Goal: Find contact information: Find contact information

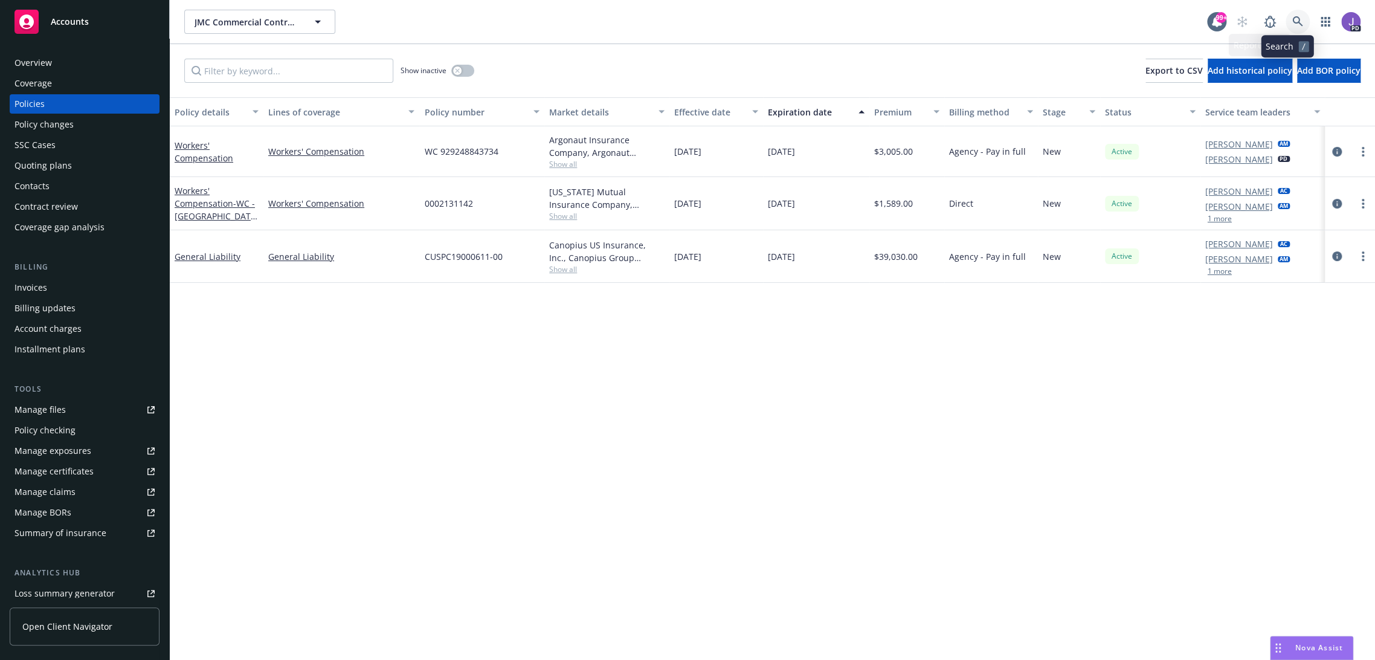
click at [1293, 21] on icon at bounding box center [1298, 21] width 11 height 11
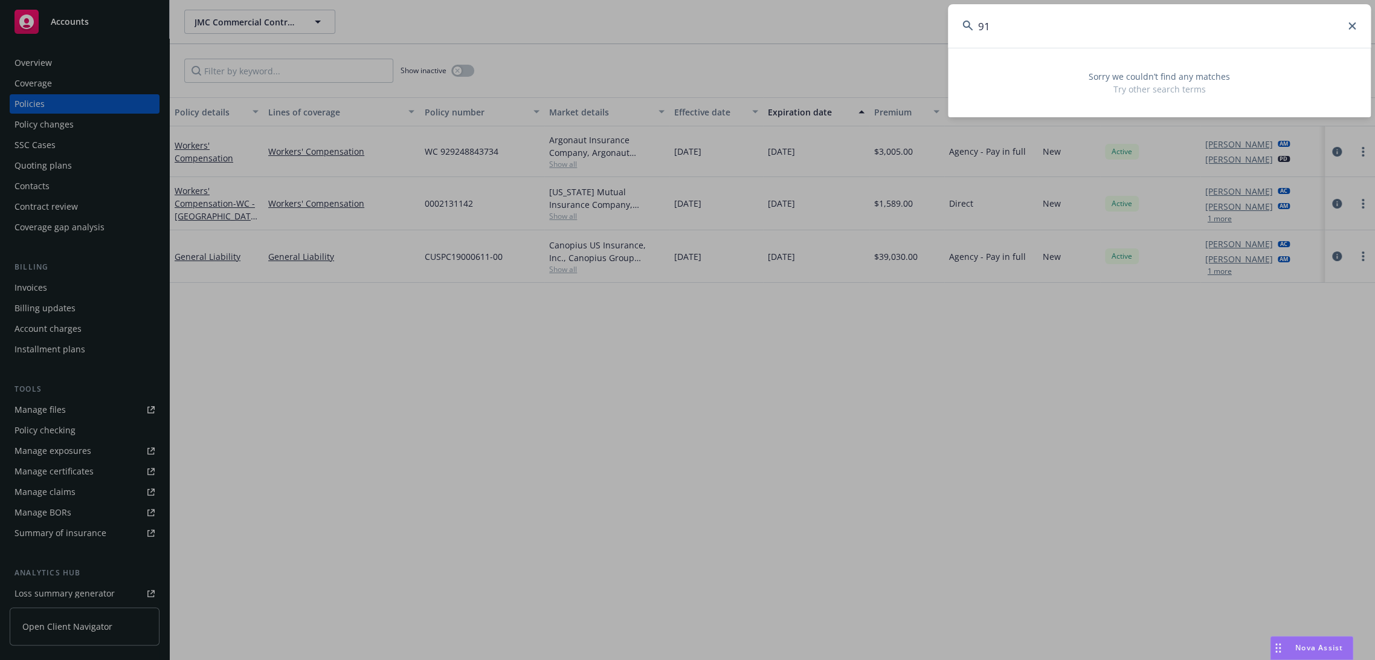
type input "9"
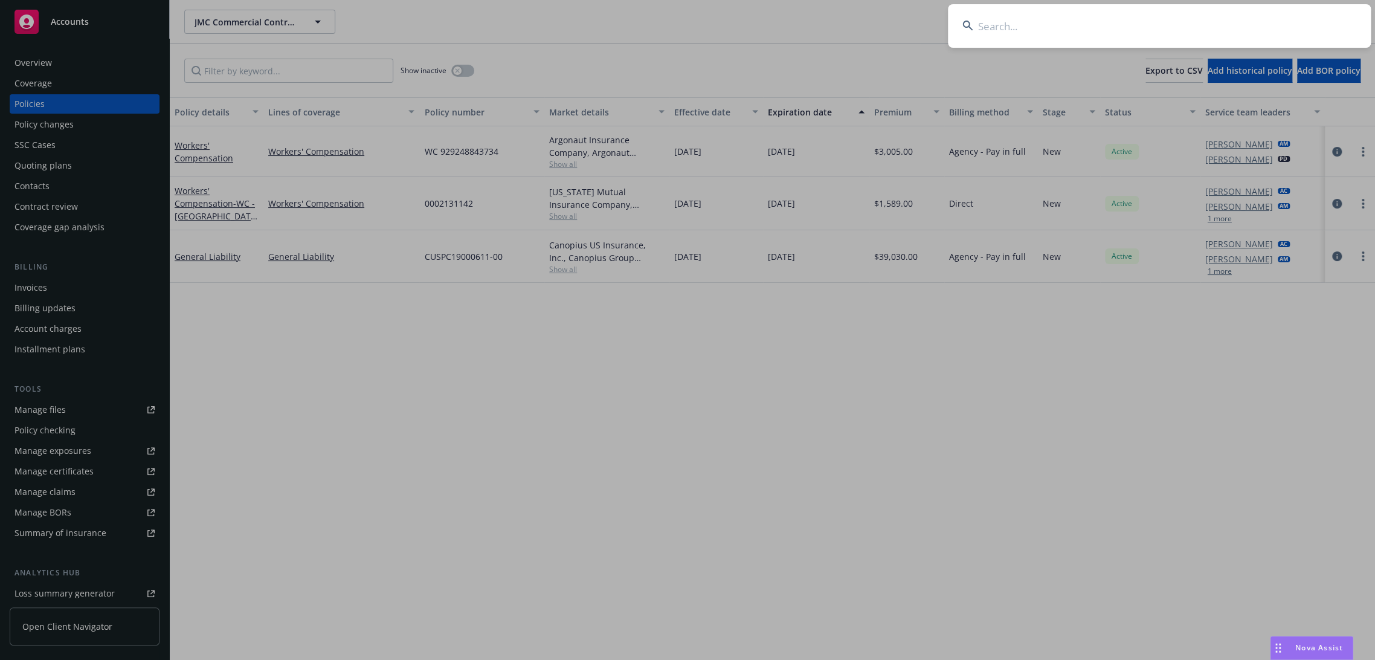
click at [1106, 34] on input at bounding box center [1159, 26] width 423 height 44
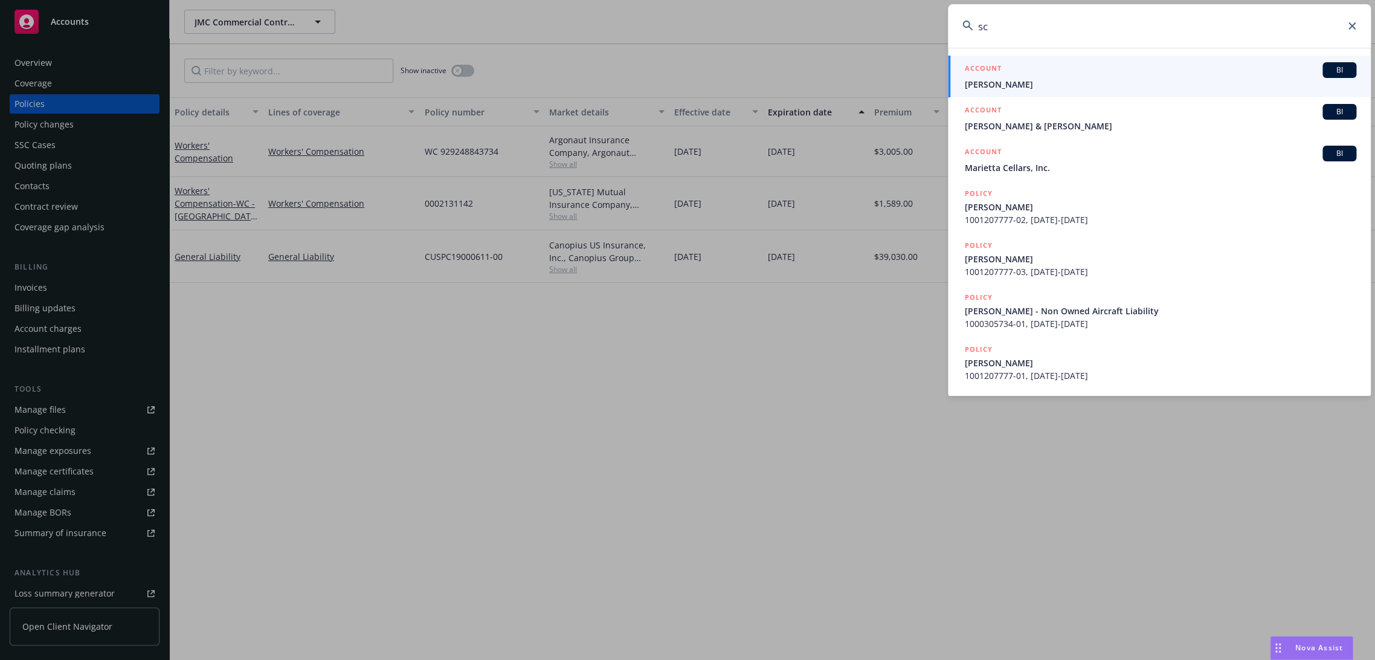
type input "s"
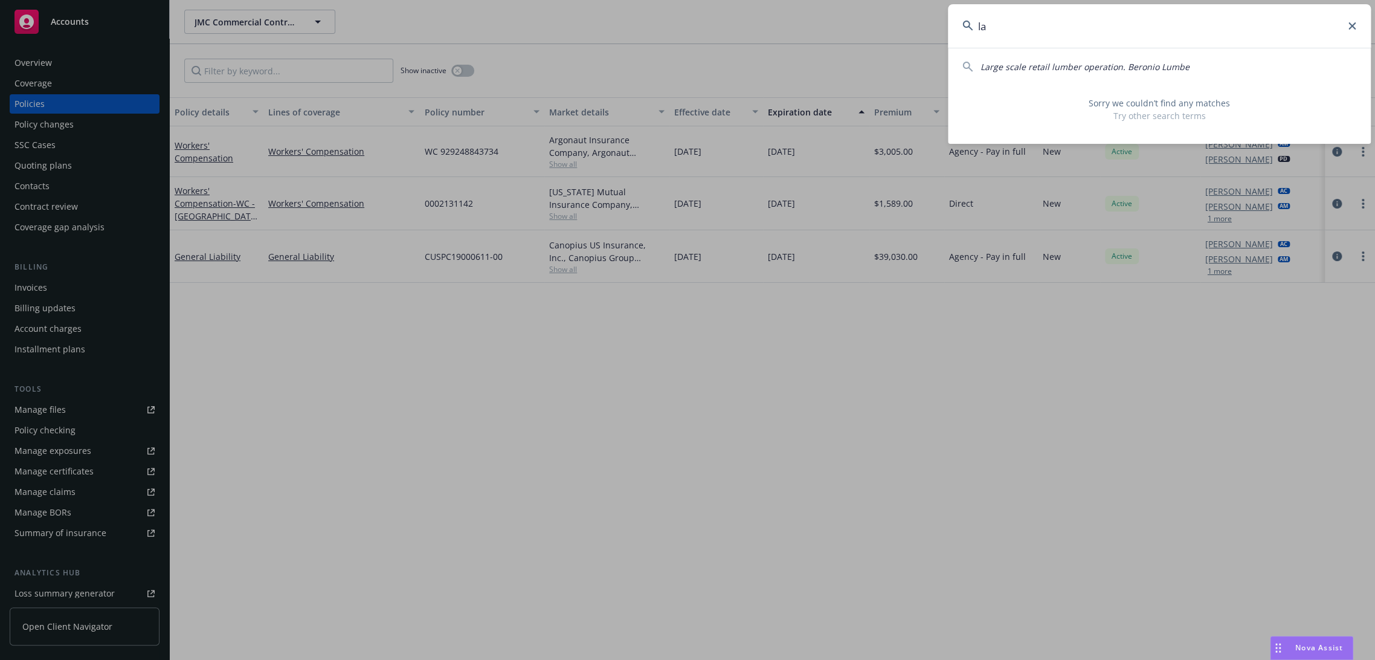
type input "l"
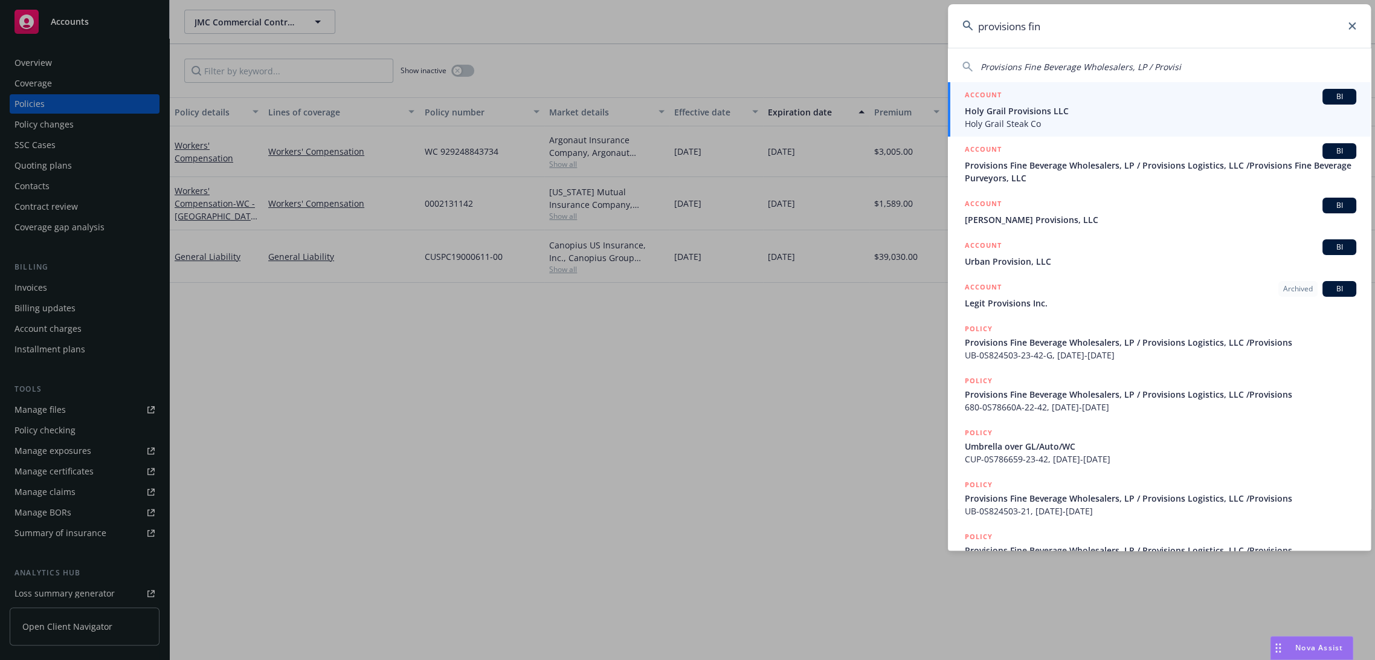
type input "provisions fine"
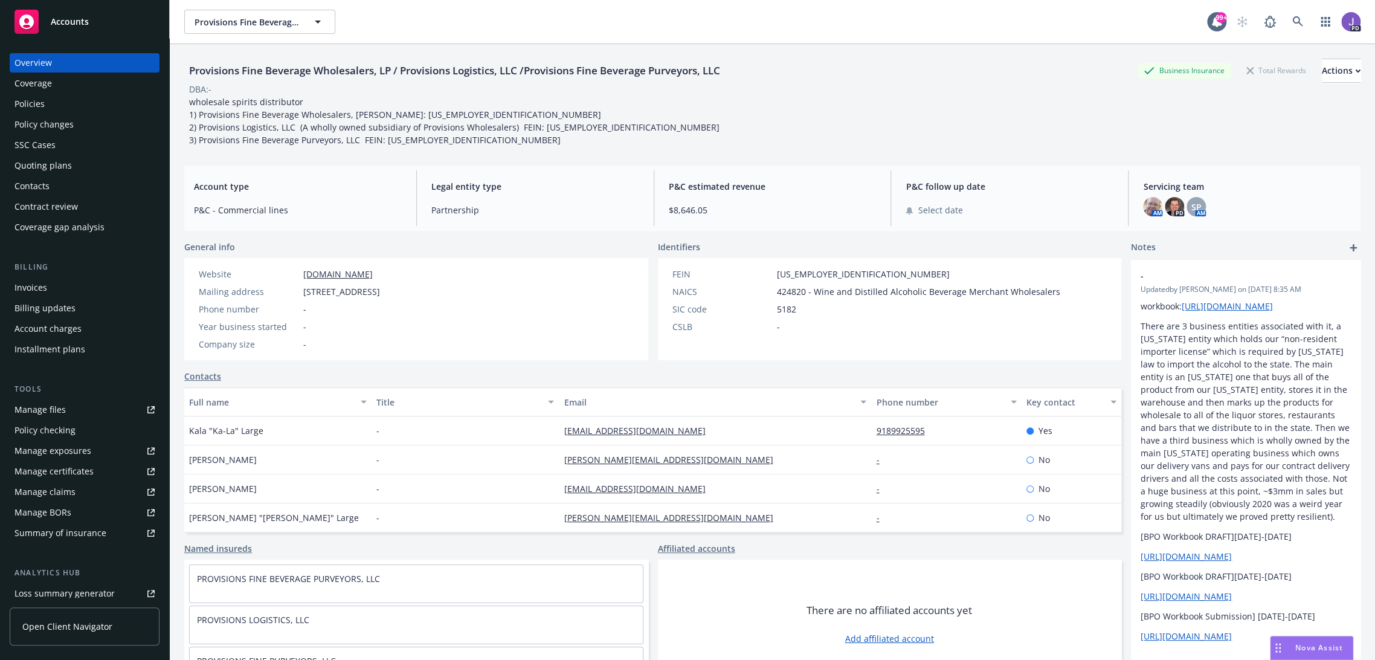
click at [33, 104] on div "Policies" at bounding box center [30, 103] width 30 height 19
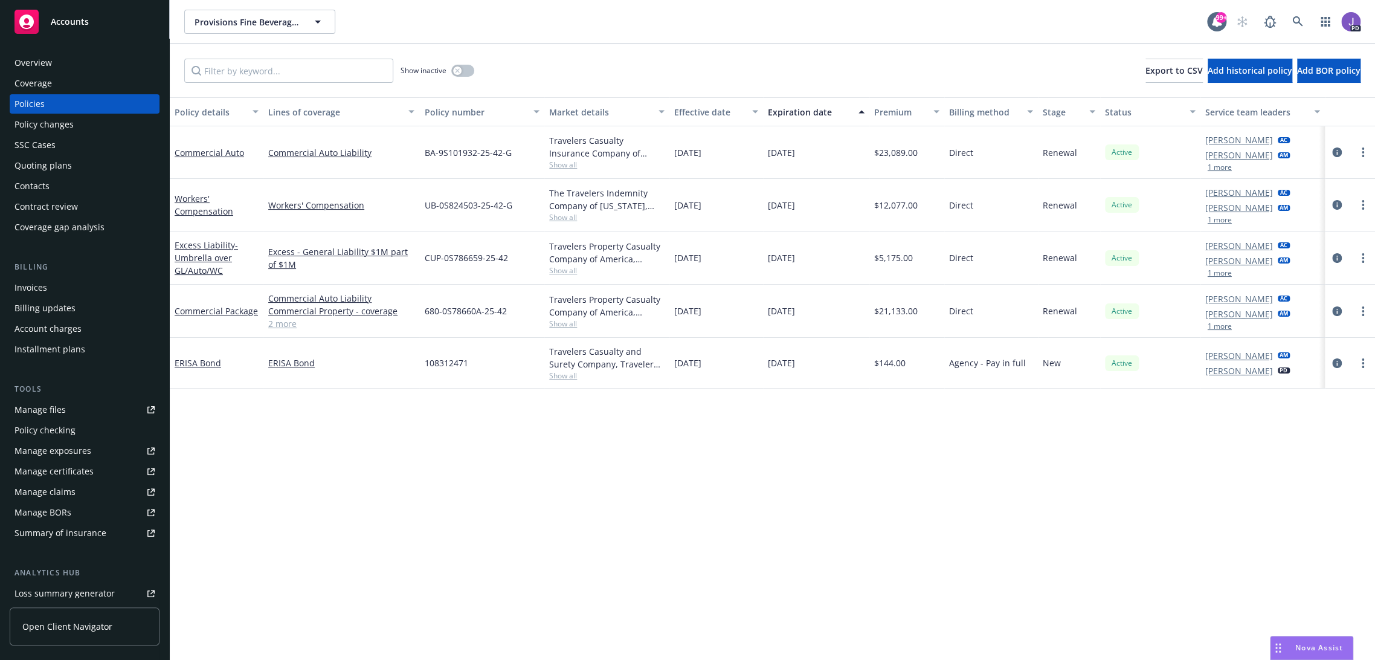
click at [87, 69] on div "Overview" at bounding box center [85, 62] width 140 height 19
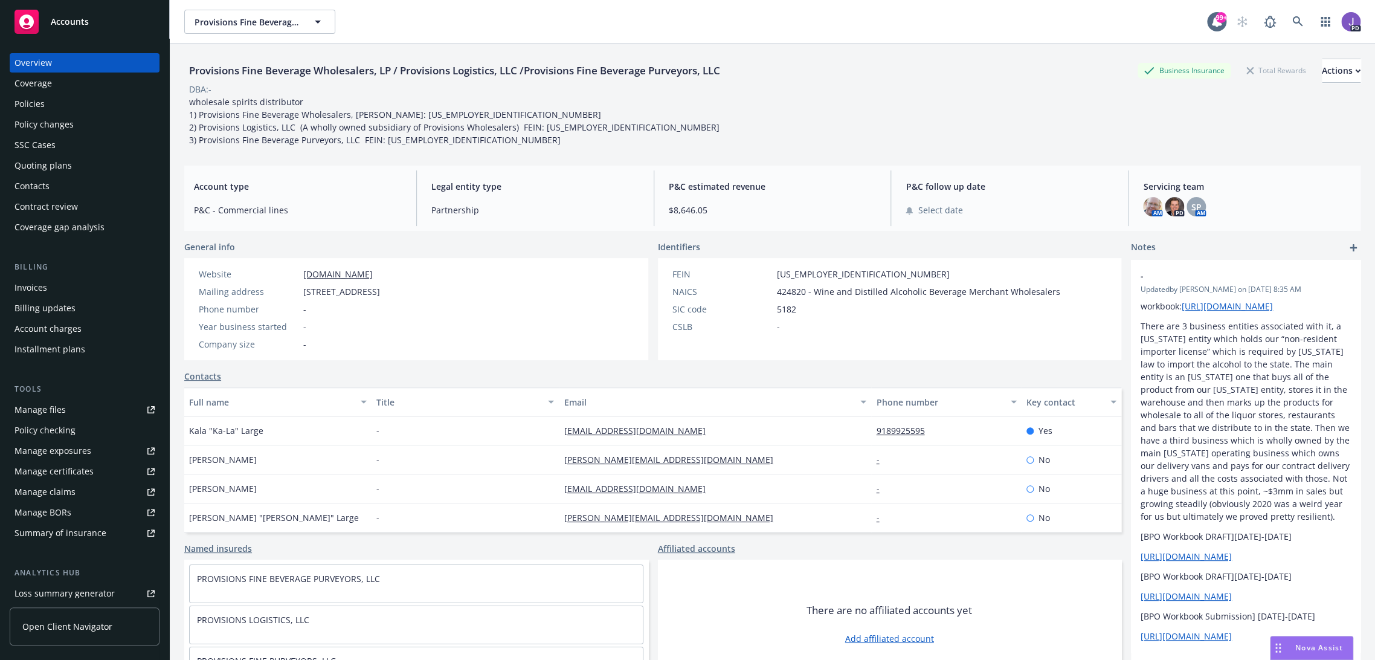
click at [62, 103] on div "Policies" at bounding box center [85, 103] width 140 height 19
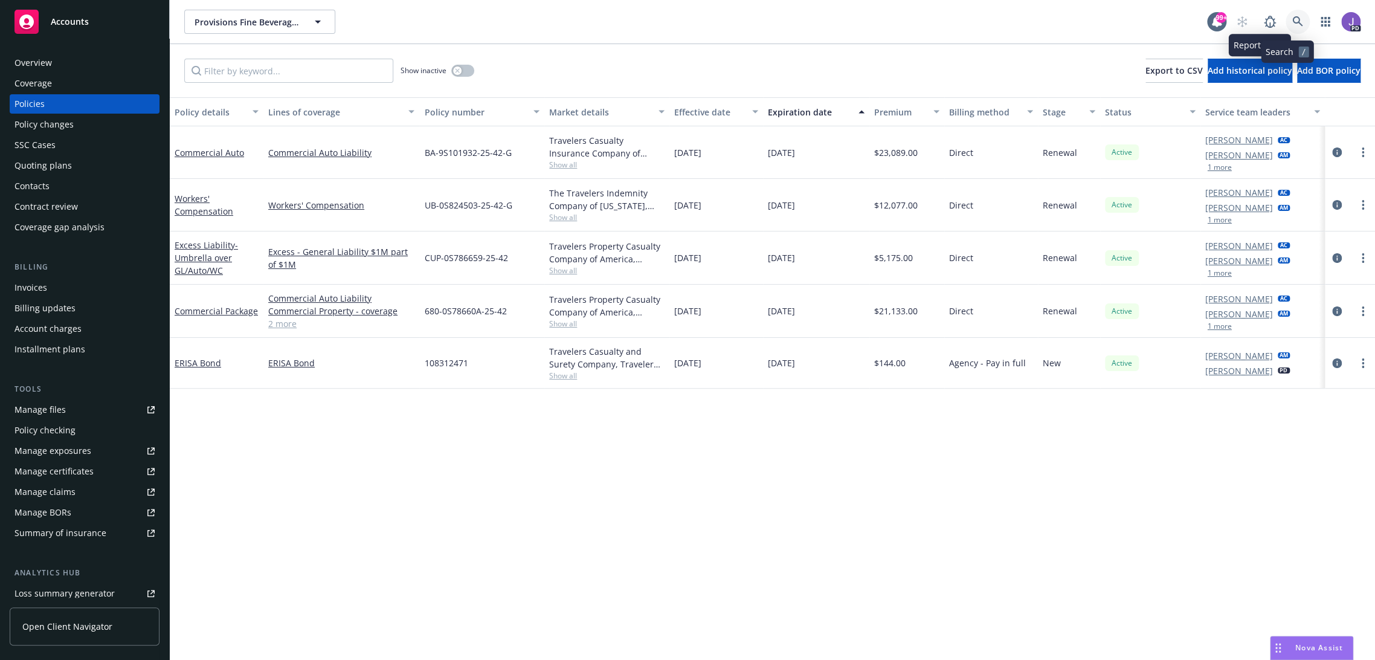
click at [1293, 24] on icon at bounding box center [1298, 21] width 11 height 11
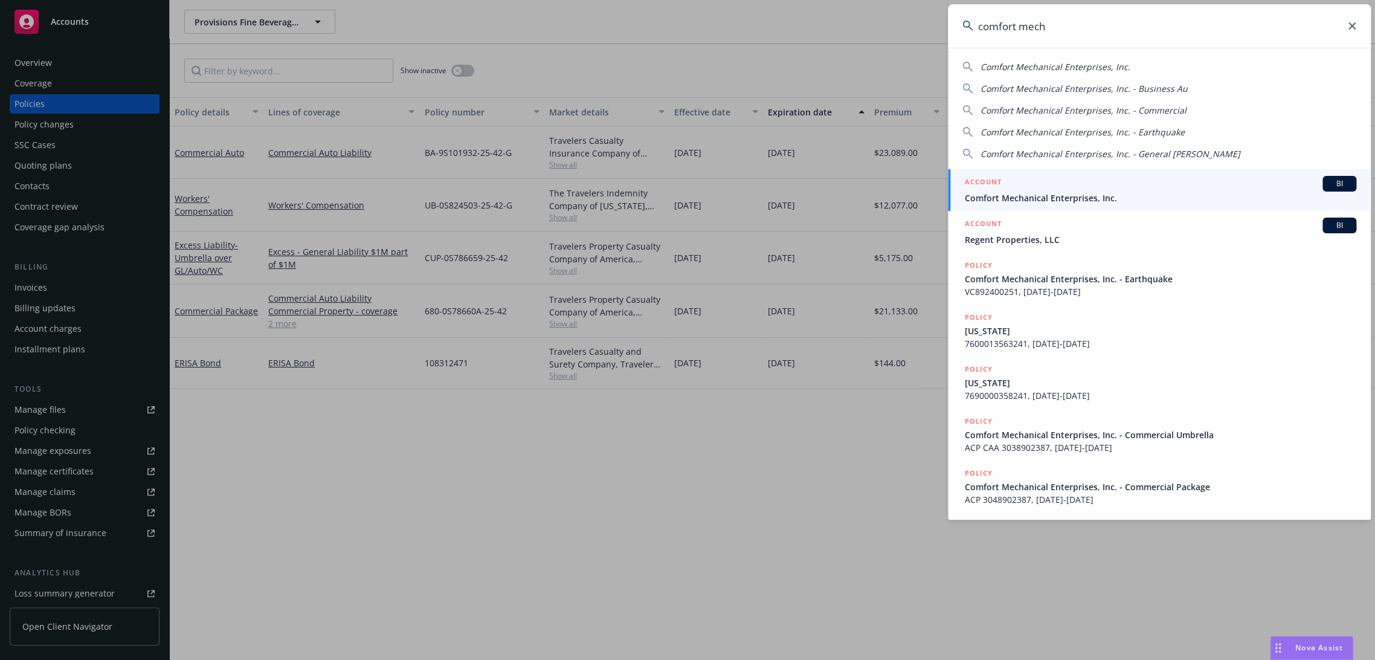
type input "comfort mech"
click at [1015, 193] on span "Comfort Mechanical Enterprises, Inc." at bounding box center [1161, 198] width 392 height 13
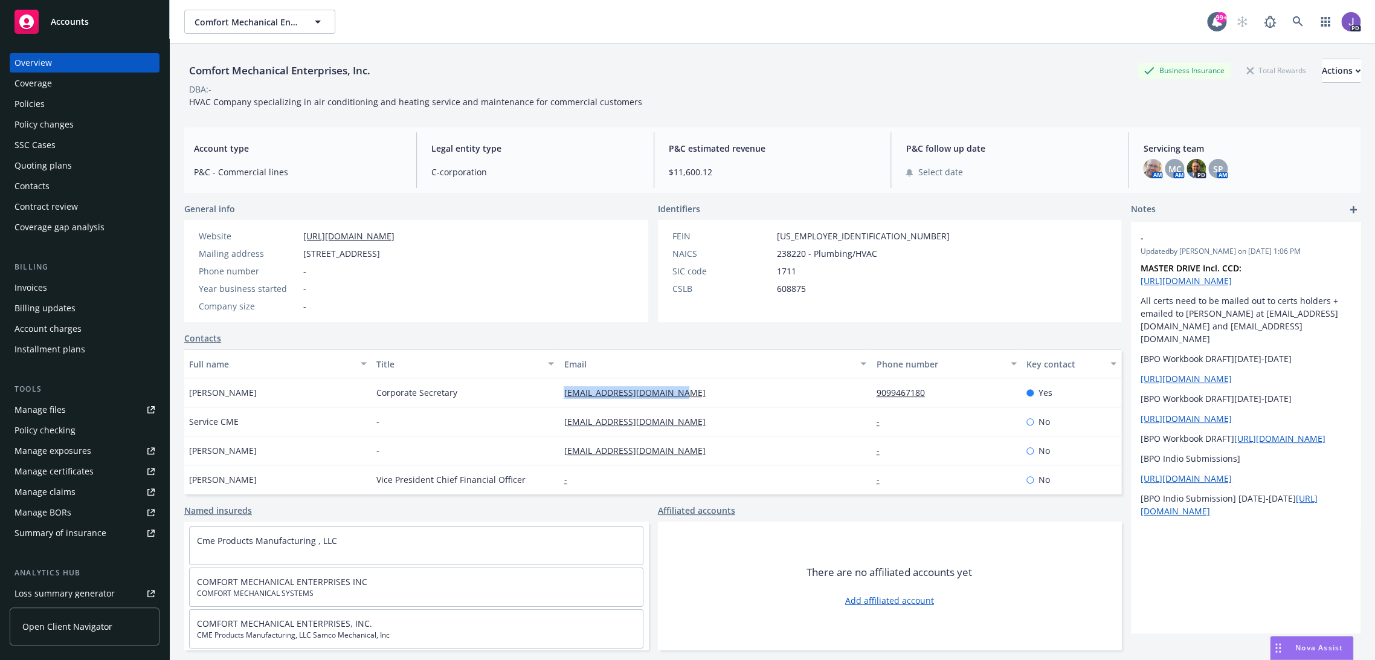
drag, startPoint x: 665, startPoint y: 396, endPoint x: 556, endPoint y: 398, distance: 108.8
click at [559, 398] on div "[EMAIL_ADDRESS][DOMAIN_NAME]" at bounding box center [715, 392] width 312 height 29
copy link "[EMAIL_ADDRESS][DOMAIN_NAME]"
click at [1293, 24] on icon at bounding box center [1298, 21] width 11 height 11
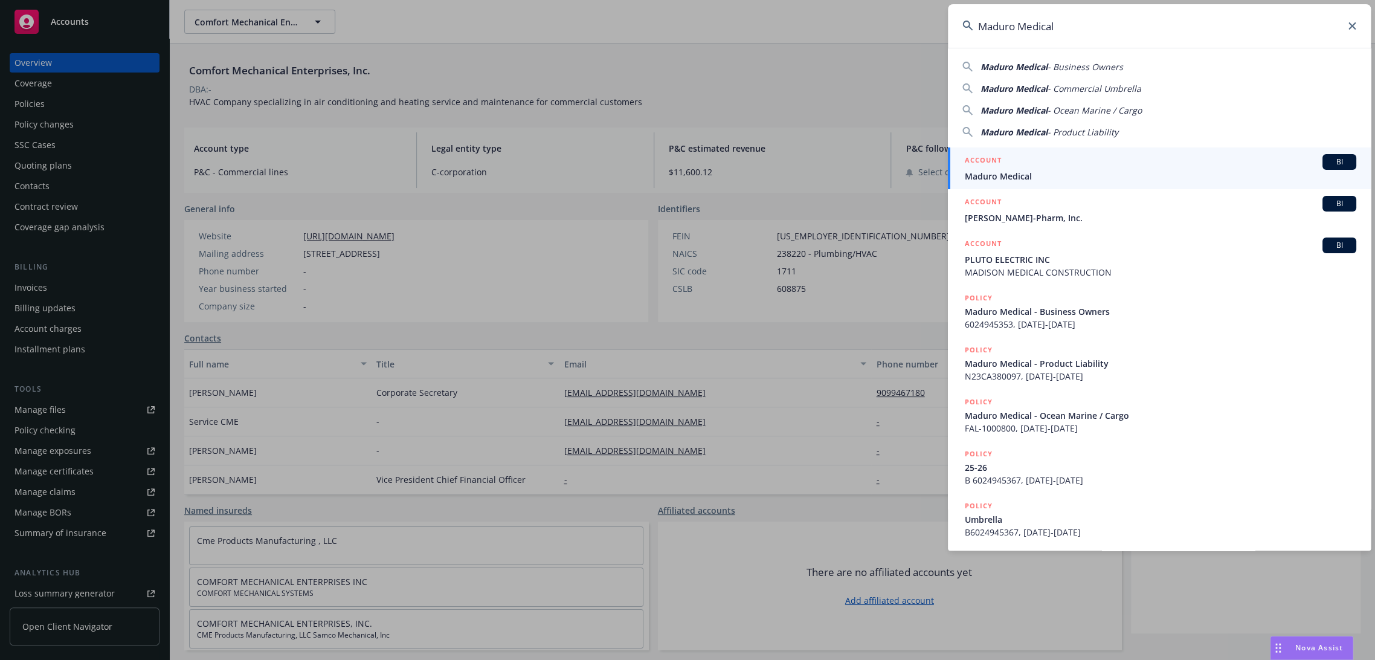
type input "Maduro Medical"
click at [1020, 173] on span "Maduro Medical" at bounding box center [1161, 176] width 392 height 13
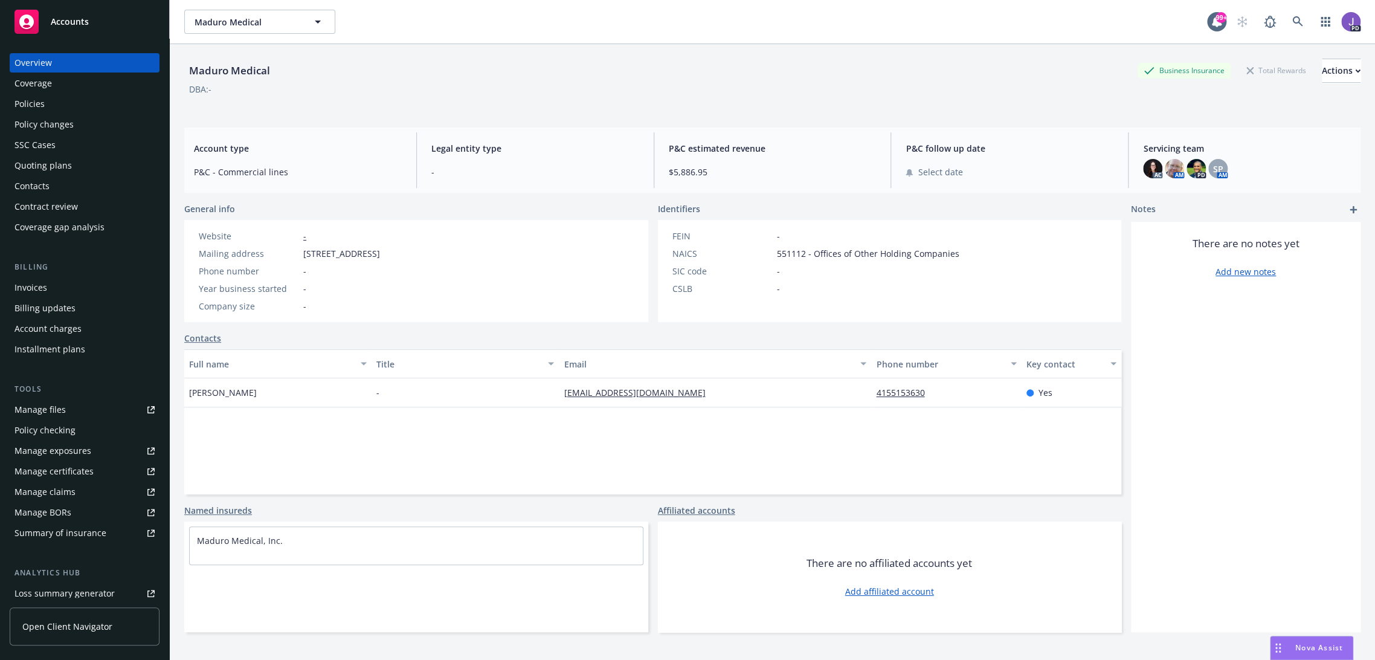
click at [37, 108] on div "Policies" at bounding box center [30, 103] width 30 height 19
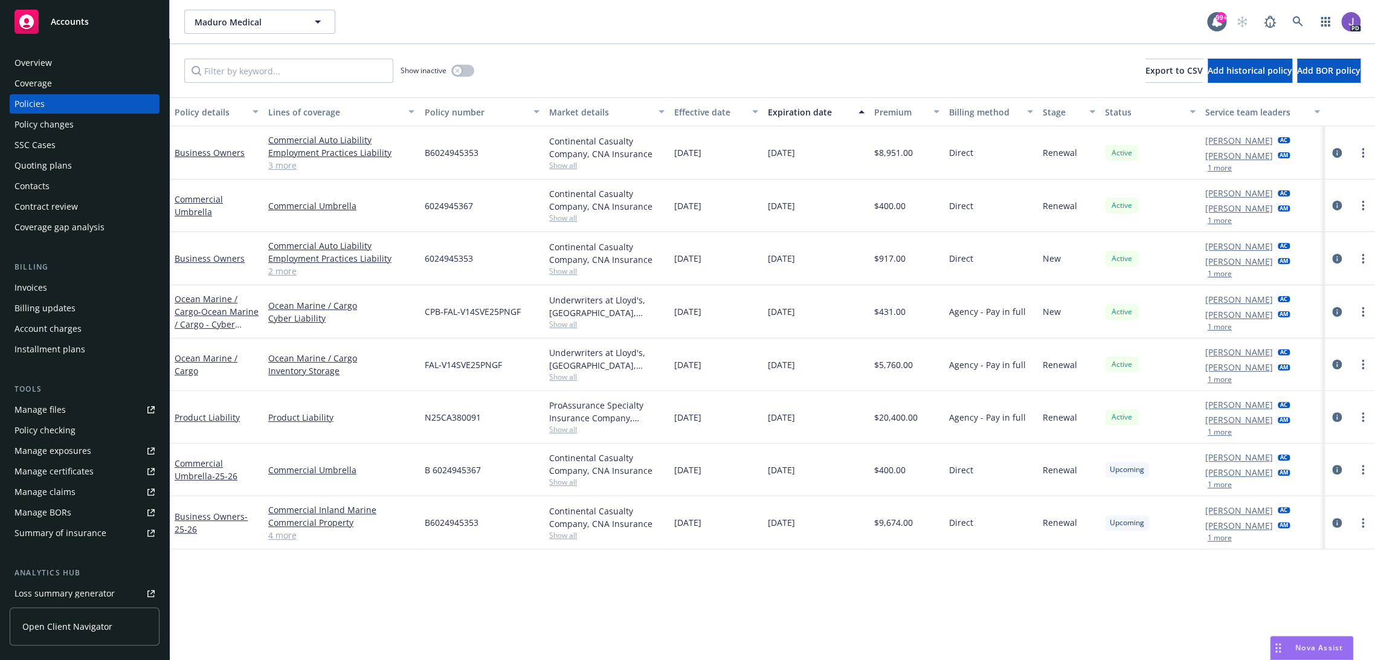
click at [353, 605] on div "Policy details Lines of coverage Policy number Market details Effective date Ex…" at bounding box center [773, 378] width 1206 height 563
